Goal: Find specific page/section: Find specific page/section

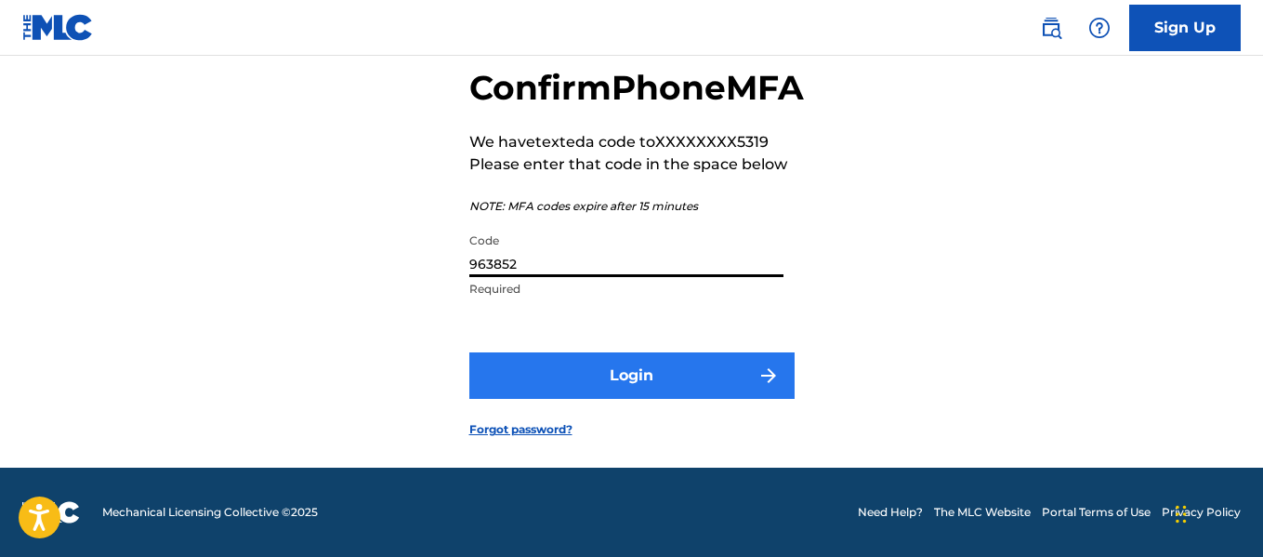
type input "963852"
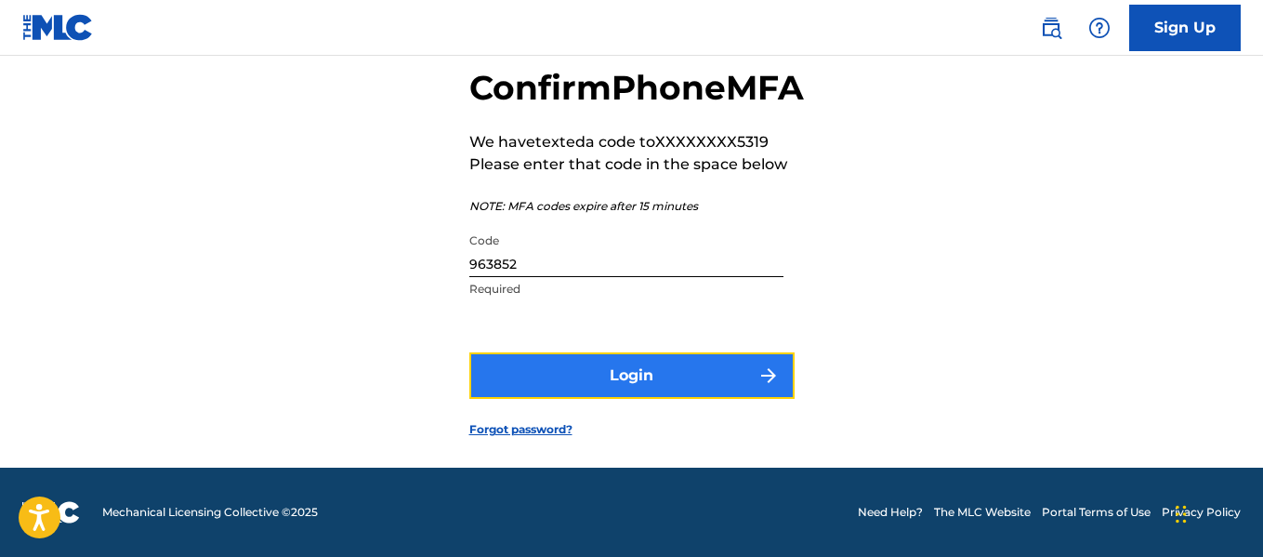
click at [643, 374] on button "Login" at bounding box center [631, 375] width 325 height 46
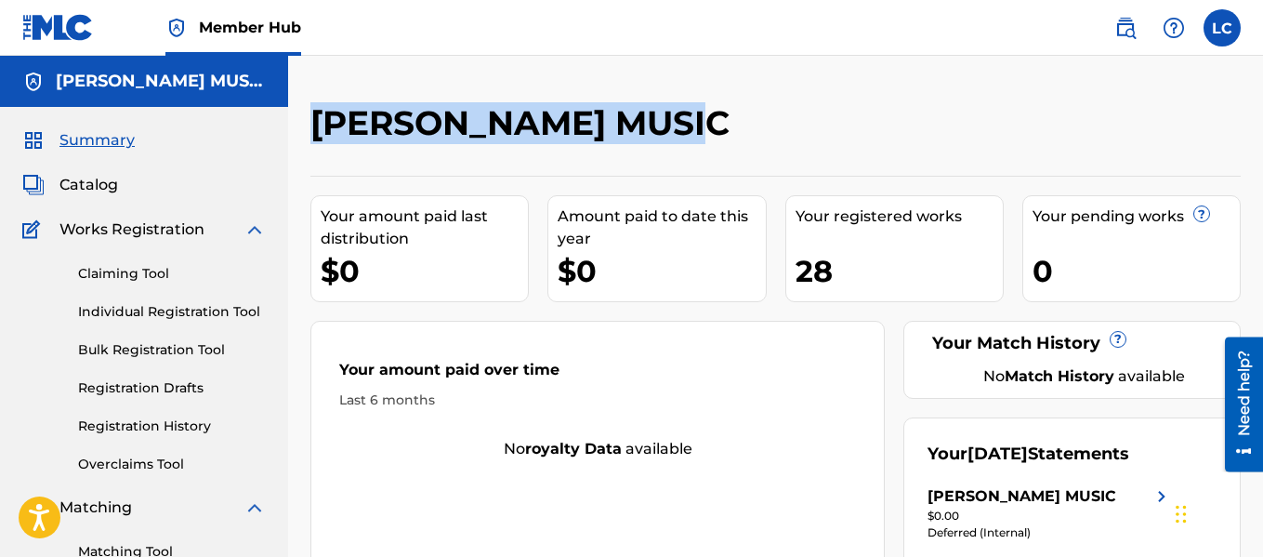
drag, startPoint x: 645, startPoint y: 123, endPoint x: 312, endPoint y: 128, distance: 332.8
click at [312, 128] on div "[PERSON_NAME] MUSIC" at bounding box center [668, 129] width 717 height 55
copy h2 "[PERSON_NAME] MUSIC"
